Goal: Task Accomplishment & Management: Manage account settings

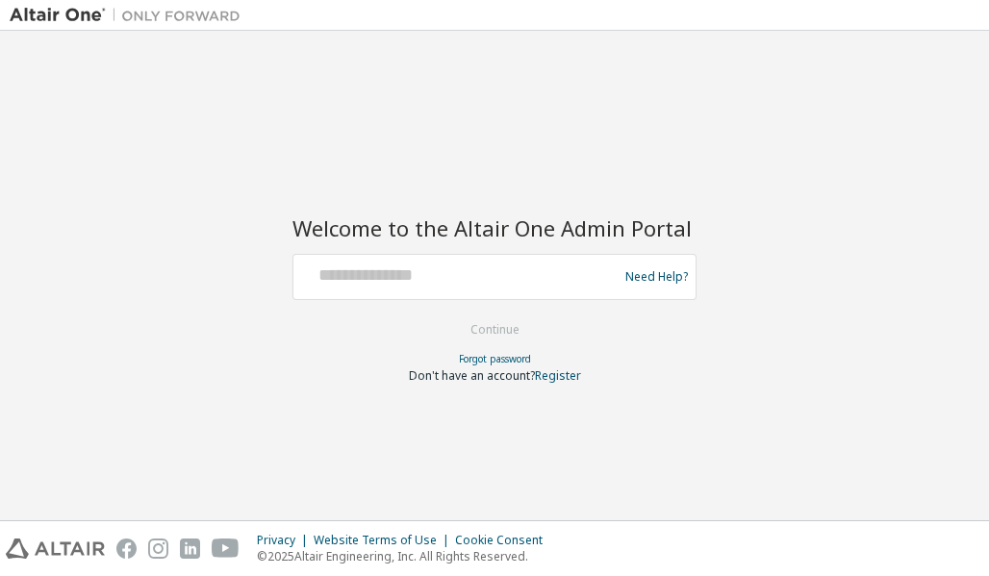
click at [461, 288] on div at bounding box center [458, 277] width 315 height 37
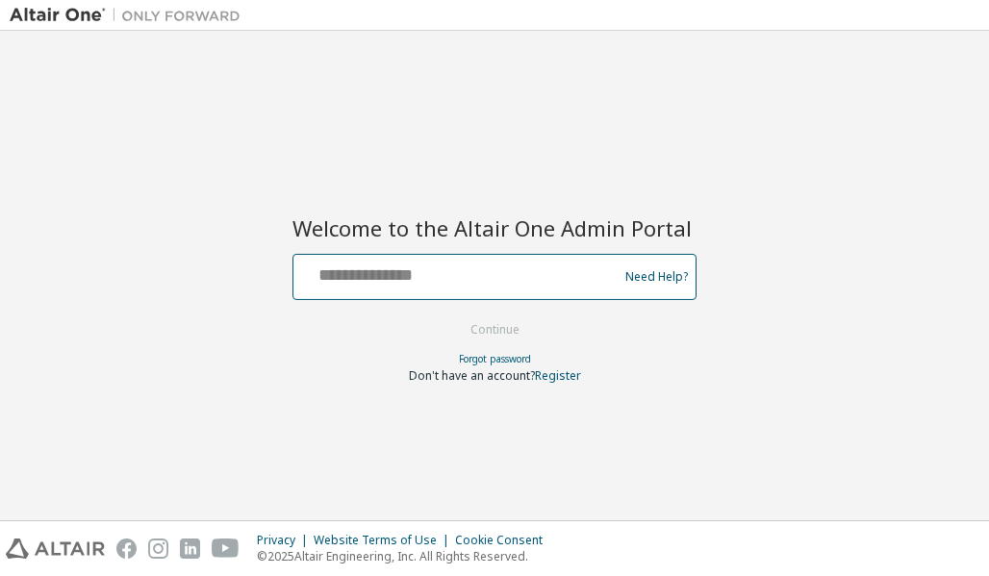
click at [377, 275] on input "text" at bounding box center [458, 273] width 315 height 28
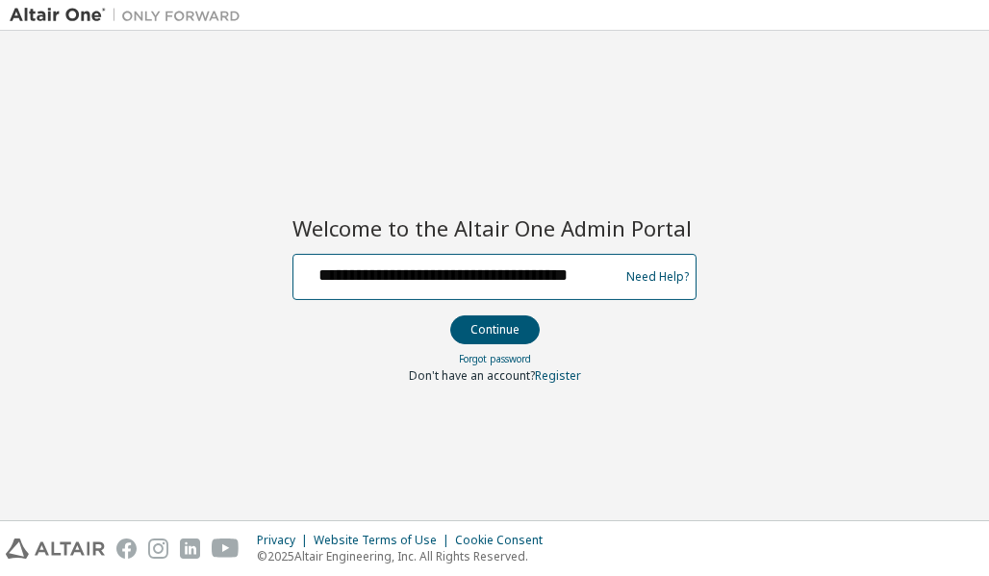
scroll to position [0, 34]
type input "**********"
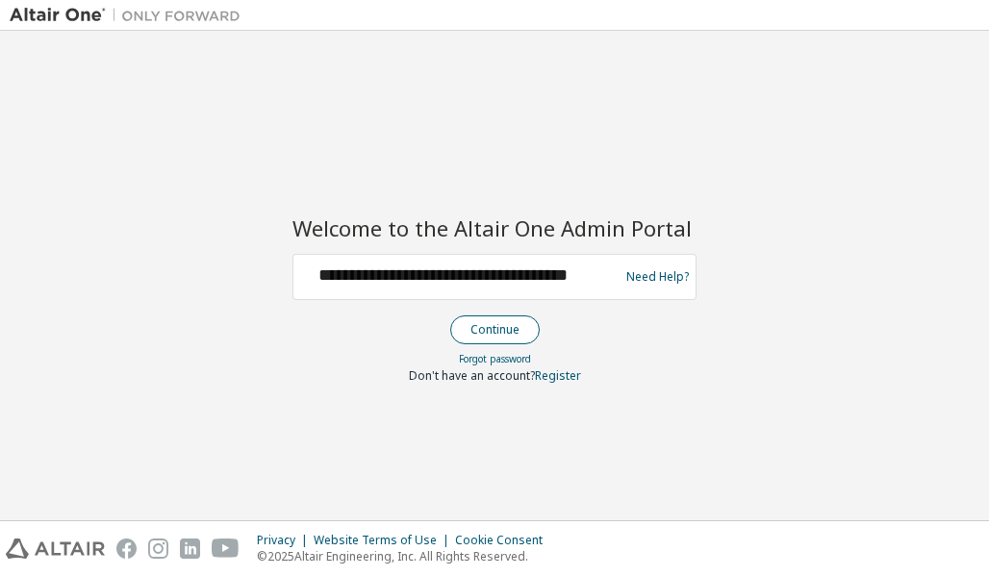
scroll to position [0, 0]
click at [488, 323] on button "Continue" at bounding box center [494, 330] width 89 height 29
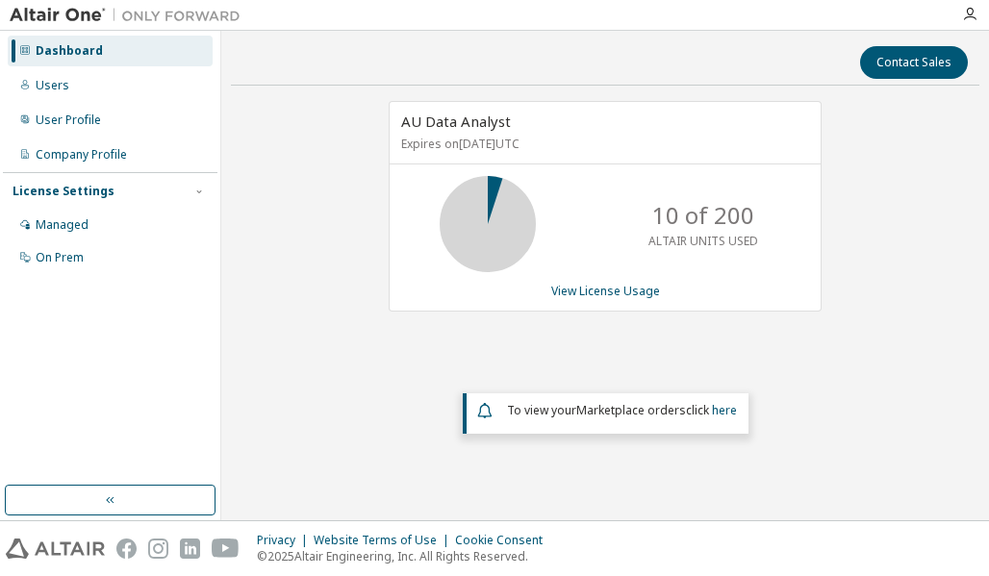
click at [285, 228] on div "AU Data Analyst Expires on [DATE] UTC 10 of 200 ALTAIR UNITS USED View License …" at bounding box center [605, 288] width 749 height 374
click at [40, 116] on div "User Profile" at bounding box center [68, 120] width 65 height 15
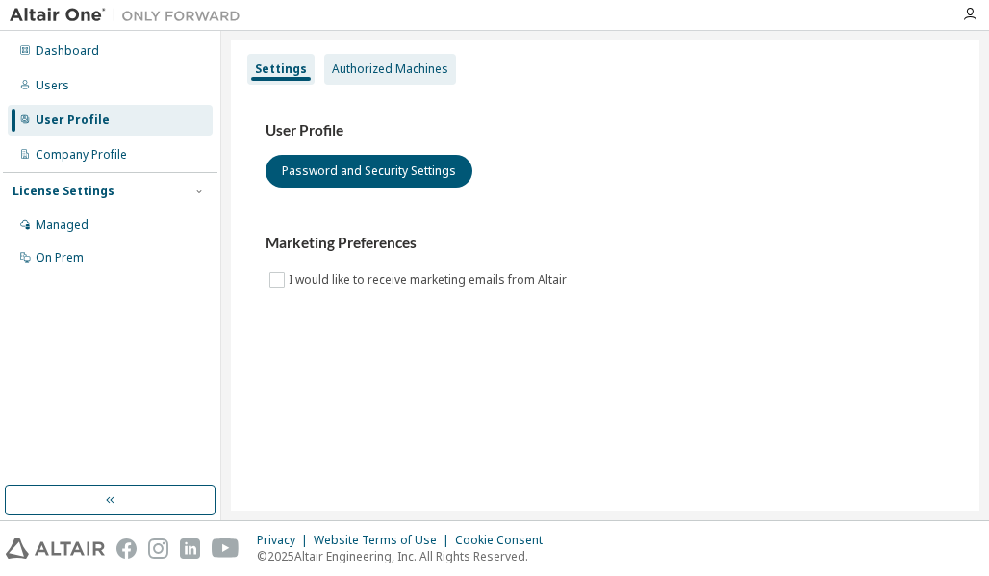
click at [392, 67] on div "Authorized Machines" at bounding box center [390, 69] width 116 height 15
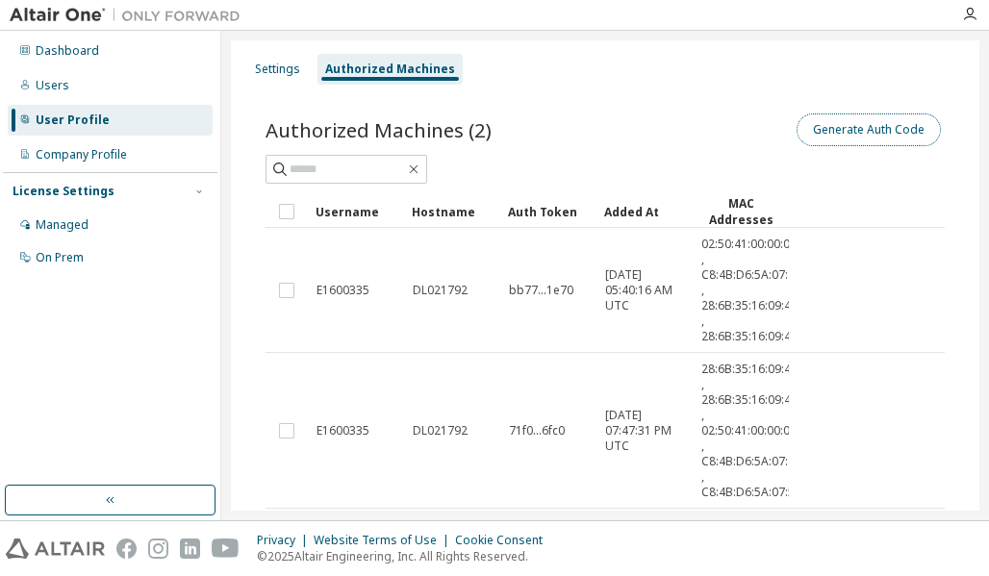
click at [853, 129] on button "Generate Auth Code" at bounding box center [869, 130] width 144 height 33
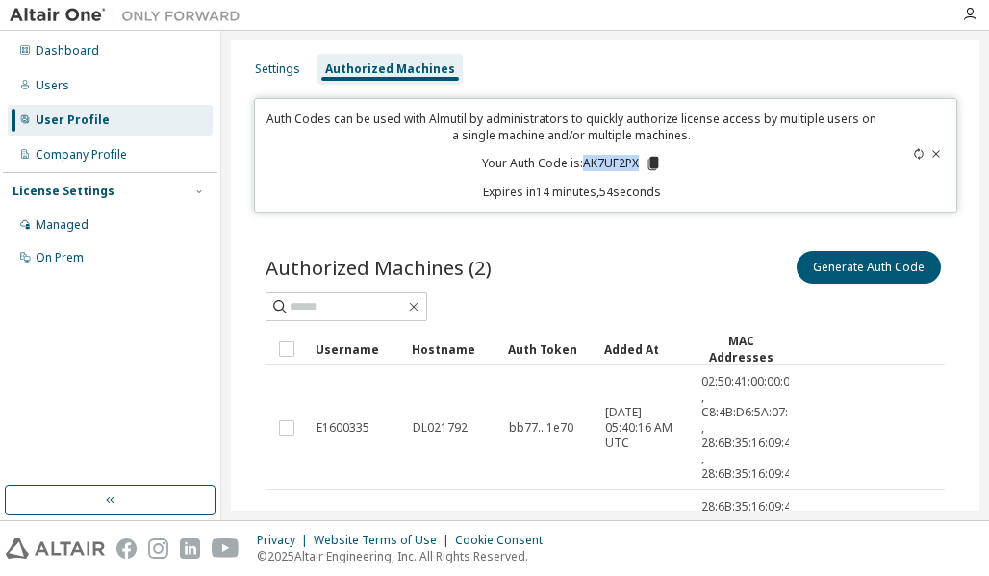
drag, startPoint x: 581, startPoint y: 162, endPoint x: 637, endPoint y: 165, distance: 55.9
click at [637, 165] on p "Your Auth Code is: AK7UF2PX" at bounding box center [572, 163] width 180 height 17
copy p "AK7UF2PX"
